Goal: Check status: Check status

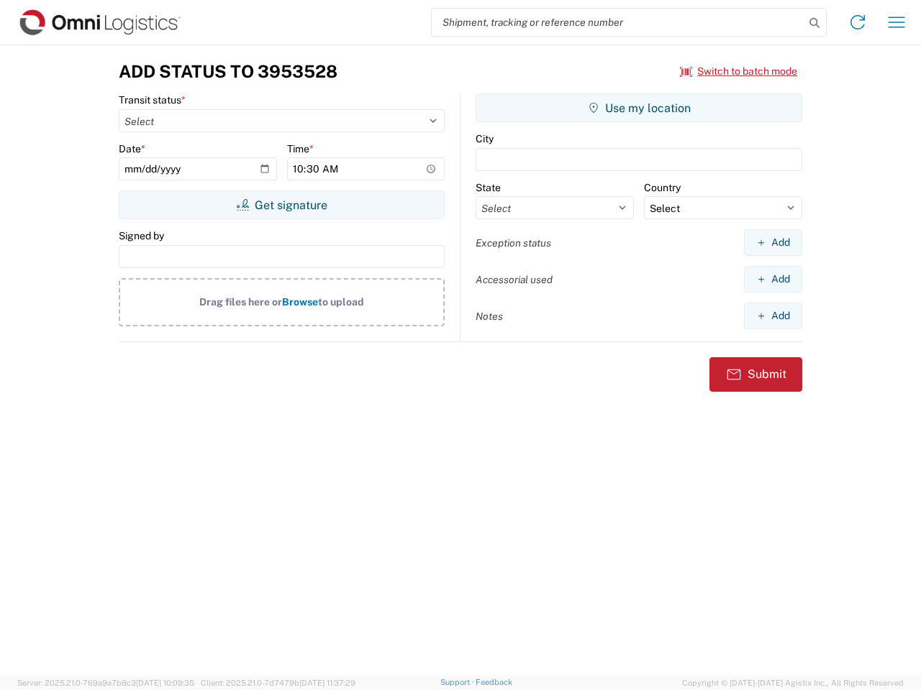
click at [618, 22] on input "search" at bounding box center [618, 22] width 373 height 27
click at [814, 23] on icon at bounding box center [814, 23] width 20 height 20
click at [857, 22] on icon at bounding box center [857, 22] width 23 height 23
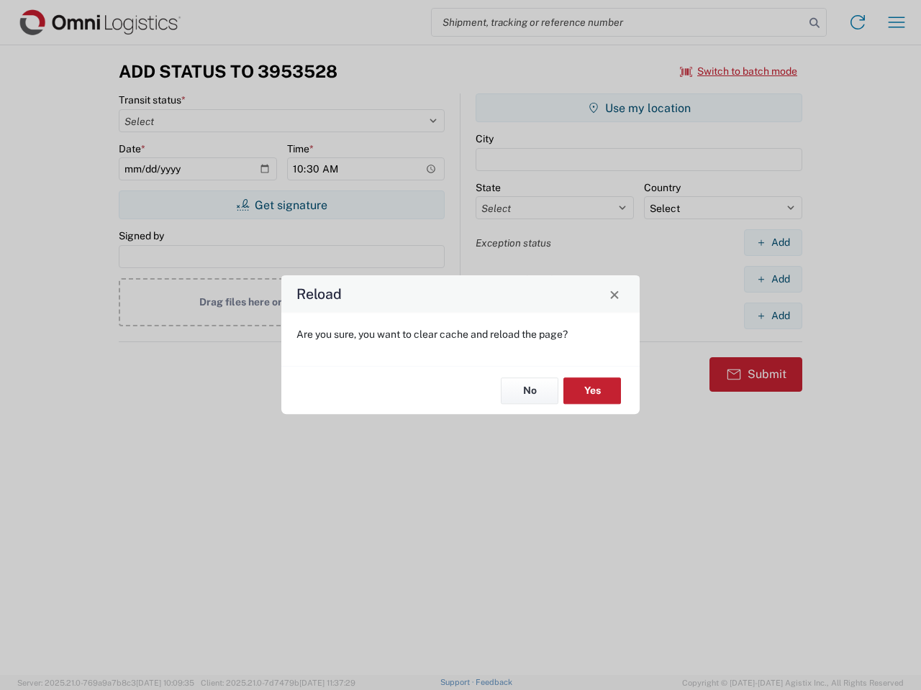
click at [896, 22] on div "Reload Are you sure, you want to clear cache and reload the page? No Yes" at bounding box center [460, 345] width 921 height 690
click at [739, 71] on div "Reload Are you sure, you want to clear cache and reload the page? No Yes" at bounding box center [460, 345] width 921 height 690
click at [281, 205] on div "Reload Are you sure, you want to clear cache and reload the page? No Yes" at bounding box center [460, 345] width 921 height 690
click at [639, 108] on div "Reload Are you sure, you want to clear cache and reload the page? No Yes" at bounding box center [460, 345] width 921 height 690
click at [772, 242] on div "Reload Are you sure, you want to clear cache and reload the page? No Yes" at bounding box center [460, 345] width 921 height 690
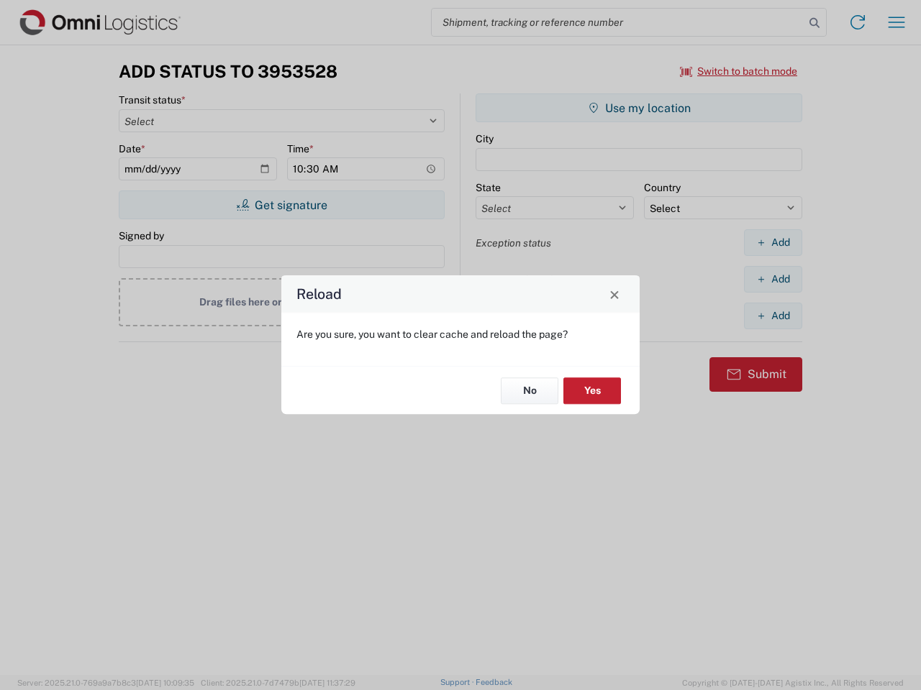
click at [772, 279] on div "Reload Are you sure, you want to clear cache and reload the page? No Yes" at bounding box center [460, 345] width 921 height 690
click at [772, 316] on div "Reload Are you sure, you want to clear cache and reload the page? No Yes" at bounding box center [460, 345] width 921 height 690
